Goal: Task Accomplishment & Management: Complete application form

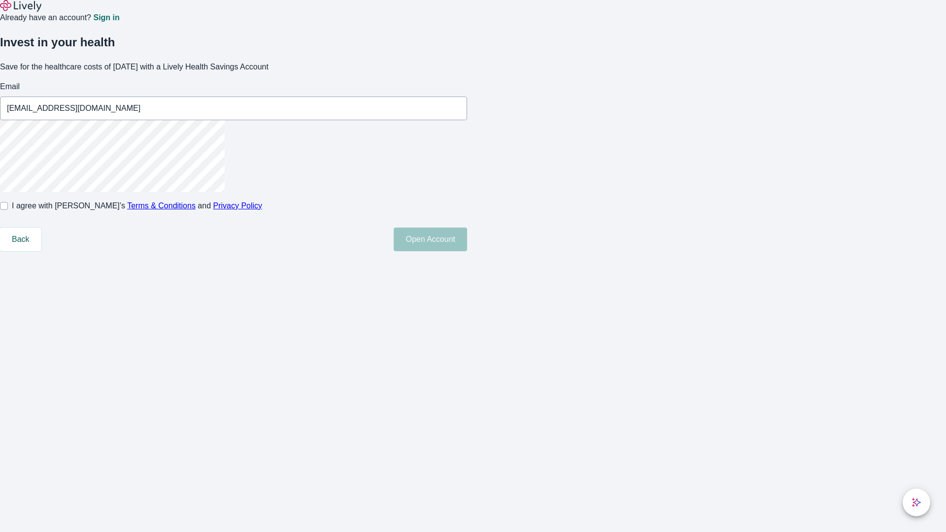
click at [8, 210] on input "I agree with Lively’s Terms & Conditions and Privacy Policy" at bounding box center [4, 206] width 8 height 8
checkbox input "true"
click at [467, 251] on button "Open Account" at bounding box center [430, 240] width 73 height 24
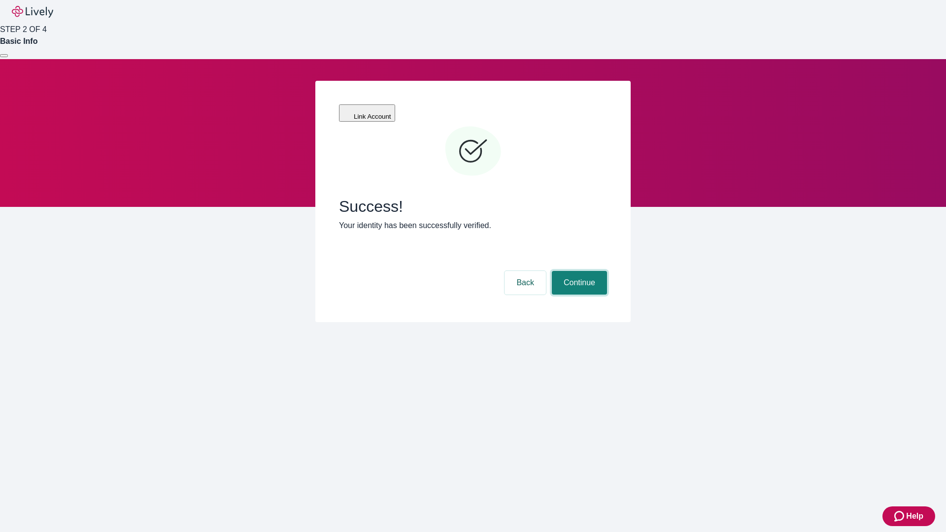
click at [578, 271] on button "Continue" at bounding box center [579, 283] width 55 height 24
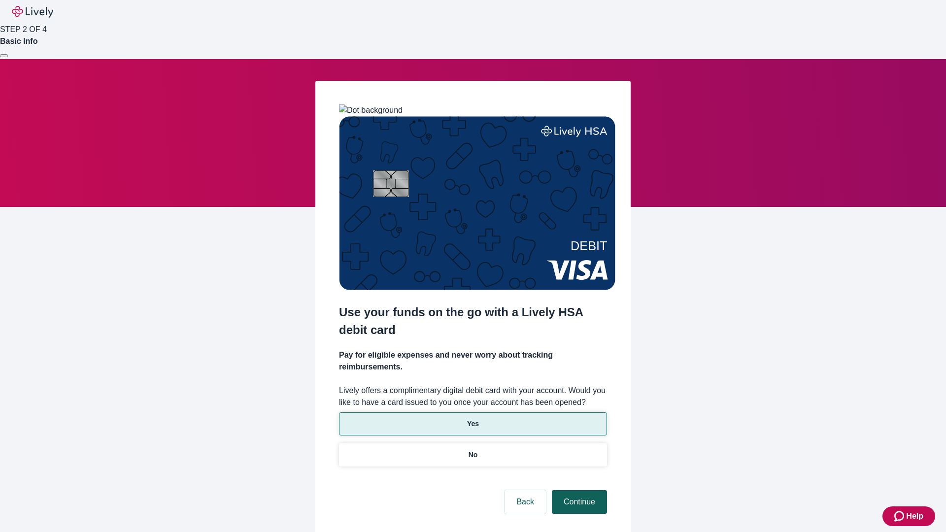
click at [473, 450] on p "No" at bounding box center [473, 455] width 9 height 10
click at [578, 491] on button "Continue" at bounding box center [579, 503] width 55 height 24
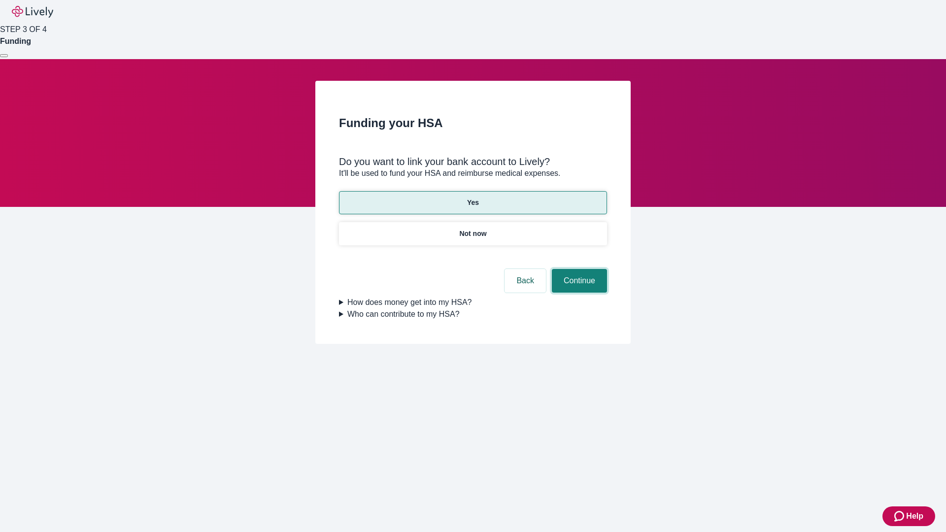
click at [578, 269] on button "Continue" at bounding box center [579, 281] width 55 height 24
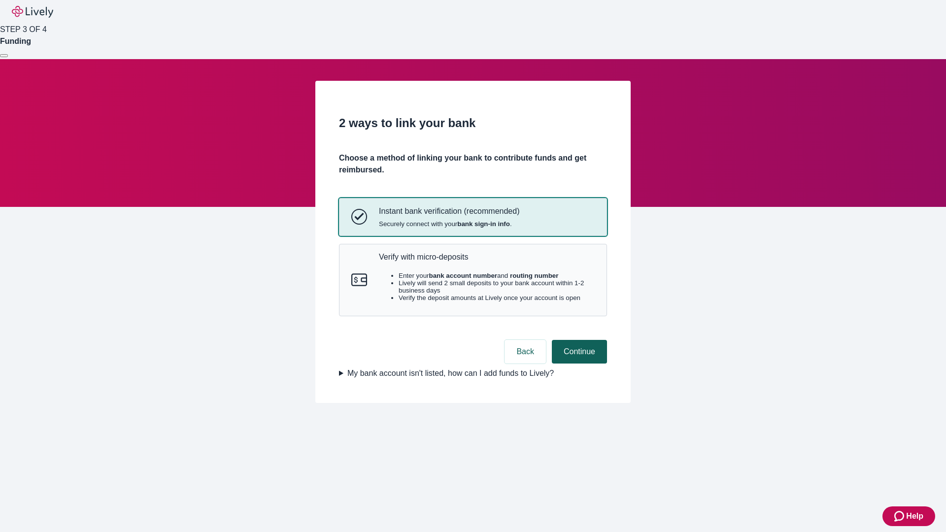
click at [487, 262] on p "Verify with micro-deposits" at bounding box center [487, 256] width 216 height 9
click at [578, 364] on button "Continue" at bounding box center [579, 352] width 55 height 24
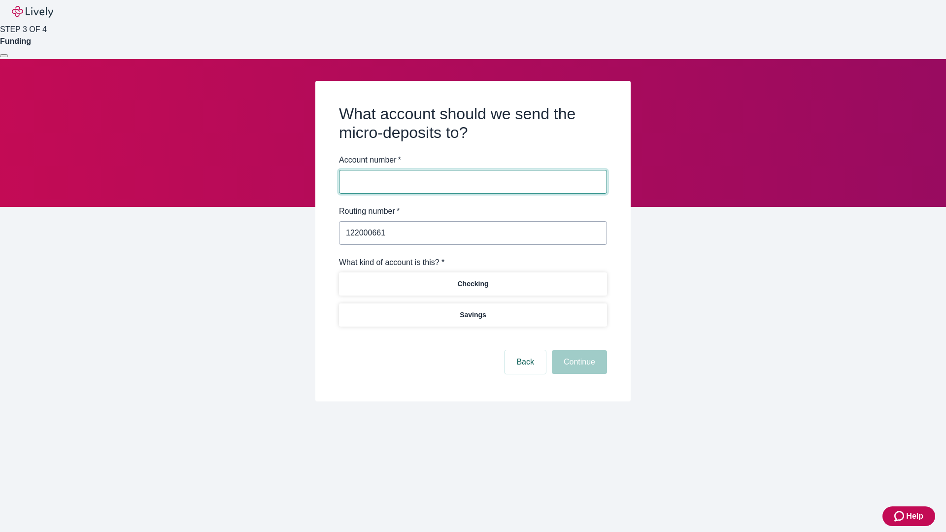
type input "122000661"
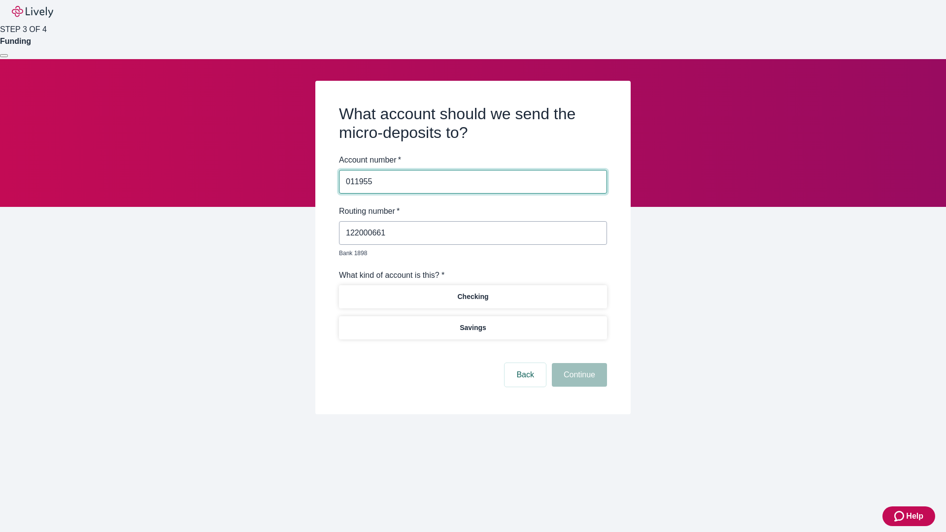
type input "011955"
click at [473, 292] on p "Checking" at bounding box center [472, 297] width 31 height 10
click at [578, 364] on button "Continue" at bounding box center [579, 375] width 55 height 24
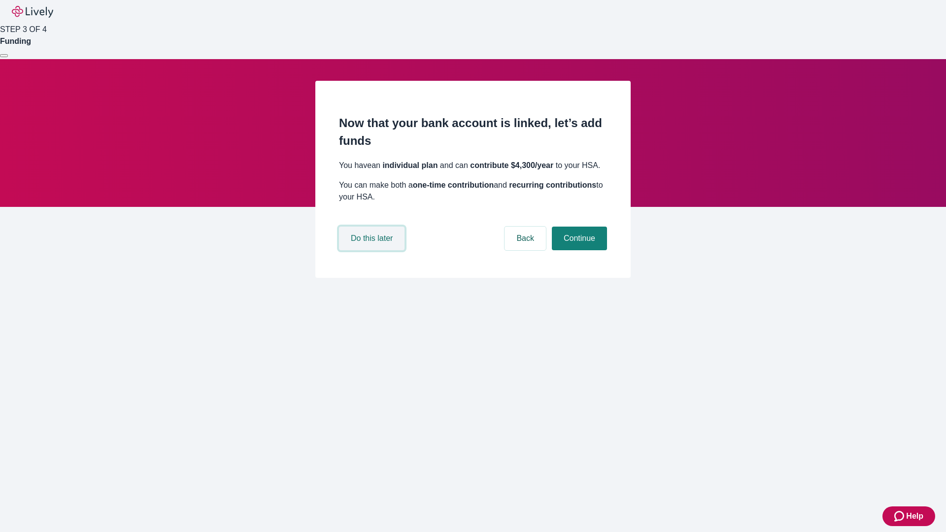
click at [373, 250] on button "Do this later" at bounding box center [372, 239] width 66 height 24
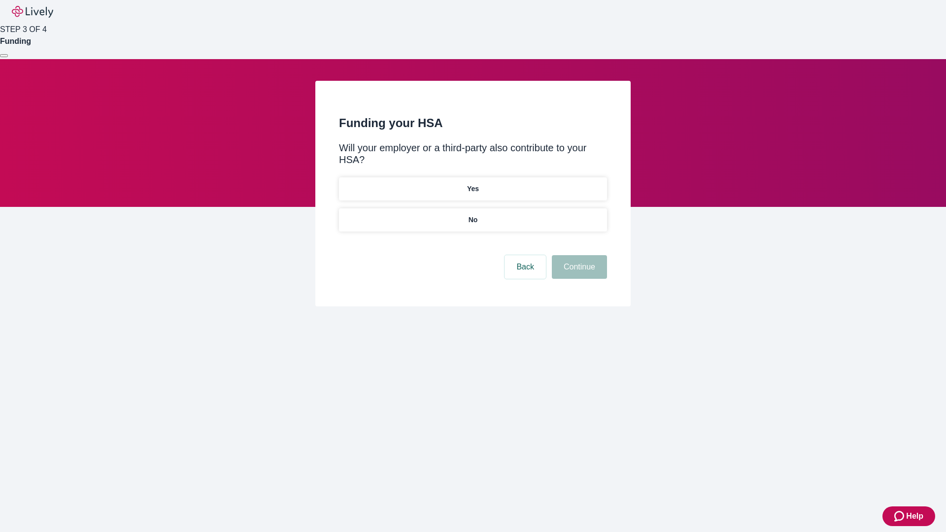
click at [473, 215] on p "No" at bounding box center [473, 220] width 9 height 10
click at [578, 255] on button "Continue" at bounding box center [579, 267] width 55 height 24
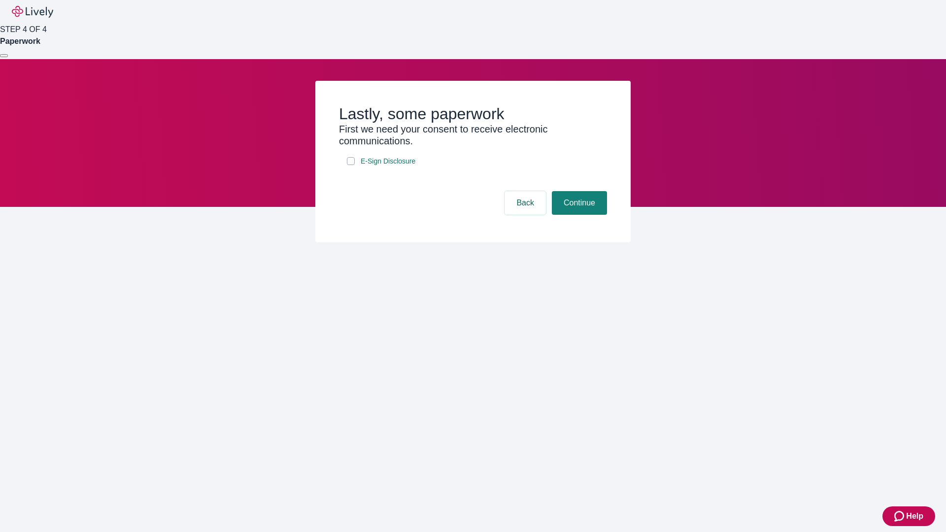
click at [351, 165] on input "E-Sign Disclosure" at bounding box center [351, 161] width 8 height 8
checkbox input "true"
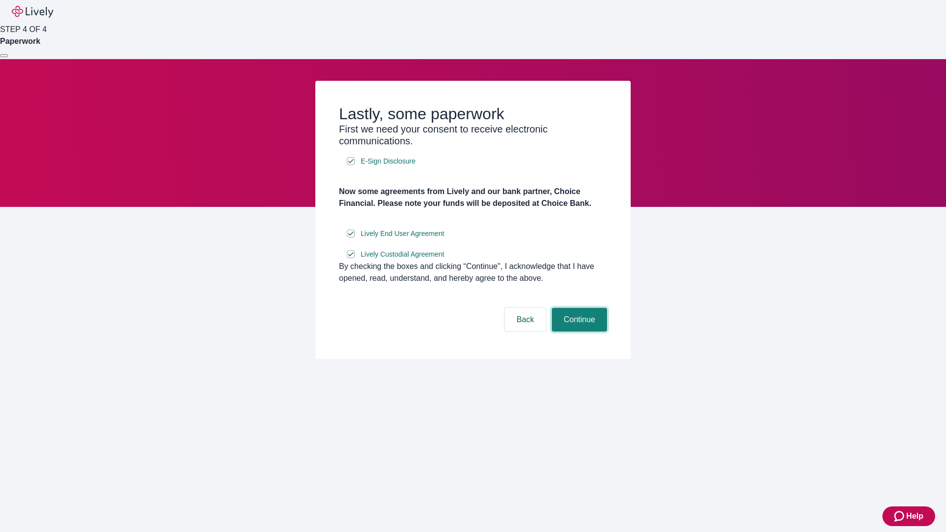
click at [578, 332] on button "Continue" at bounding box center [579, 320] width 55 height 24
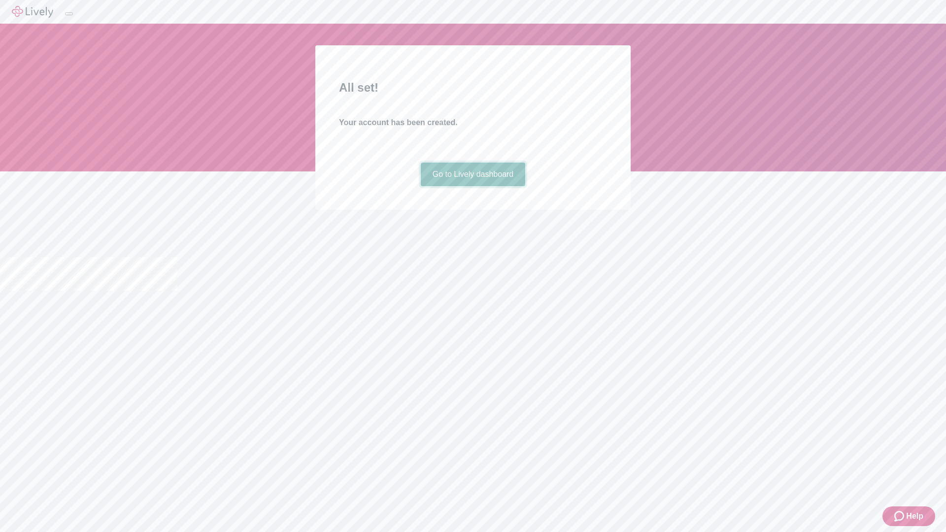
click at [473, 186] on link "Go to Lively dashboard" at bounding box center [473, 175] width 105 height 24
